Goal: Navigation & Orientation: Find specific page/section

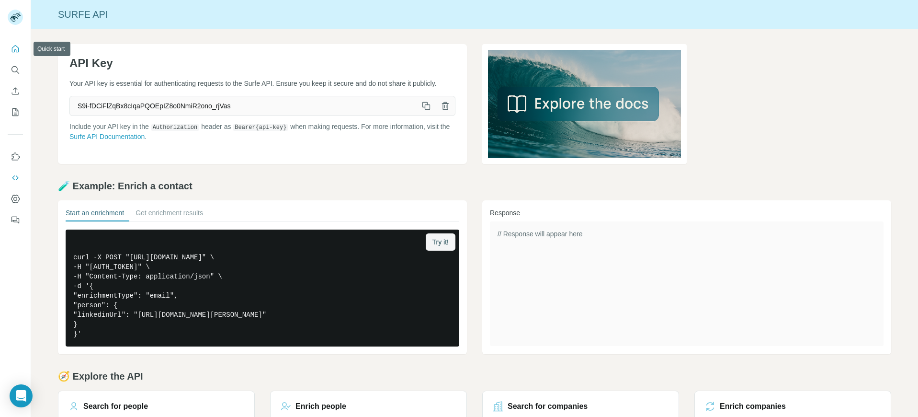
click at [16, 50] on icon "Quick start" at bounding box center [15, 48] width 7 height 7
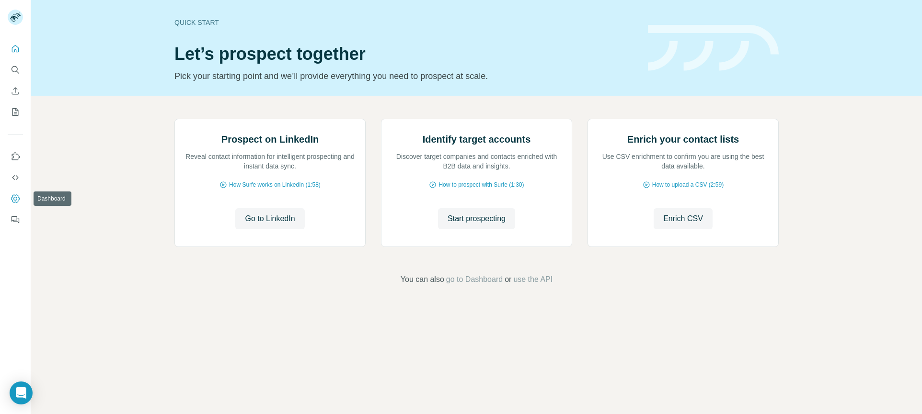
click at [11, 197] on icon "Dashboard" at bounding box center [16, 199] width 10 height 10
